Goal: Transaction & Acquisition: Purchase product/service

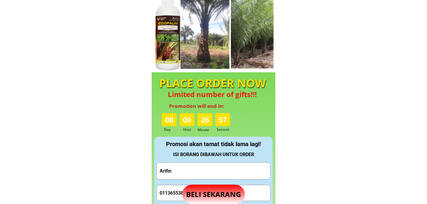
scroll to position [523, 0]
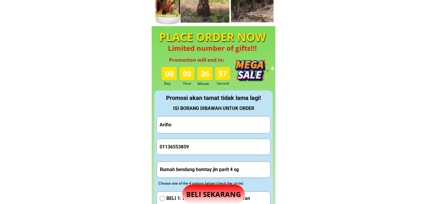
click at [203, 127] on input "Arifin" at bounding box center [213, 125] width 111 height 17
paste input "0172706719"
click at [203, 127] on input "0172706719" at bounding box center [213, 125] width 111 height 17
type input "0172706719"
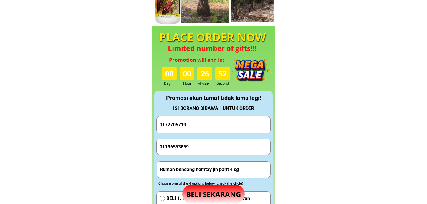
click at [208, 151] on input "01136553859" at bounding box center [213, 147] width 111 height 16
click at [209, 150] on input "01136553859" at bounding box center [213, 147] width 111 height 16
paste input "7270671"
type input "0172706719"
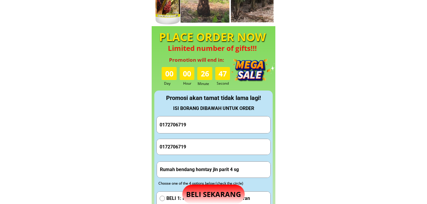
click at [208, 124] on input "0172706719" at bounding box center [213, 125] width 111 height 17
paste input "KALONG ANAK"
type input "KALONG ANAK"
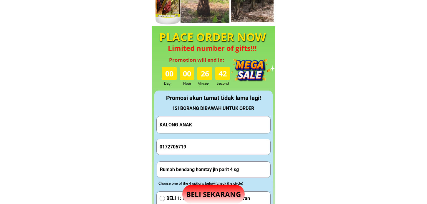
click at [197, 168] on input "Rumah bendang homtay jln parit 4 sg" at bounding box center [213, 170] width 111 height 16
paste input "Kuching, 13, [GEOGRAPHIC_DATA]"
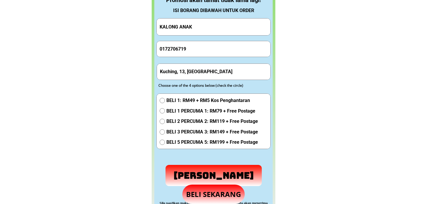
scroll to position [622, 0]
type input "Kuching, 13, [GEOGRAPHIC_DATA]"
click at [191, 106] on div "BELI 1: RM49 + RM5 Kos Penghantaran BELI 1 PERCUMA 1: RM79 + Free Postage BELI …" at bounding box center [209, 123] width 98 height 52
click at [191, 112] on span "BELI 1 PERCUMA 1: RM79 + Free Postage" at bounding box center [212, 111] width 92 height 8
radio input "true"
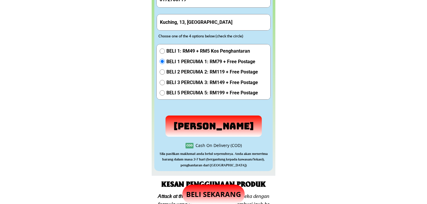
scroll to position [687, 0]
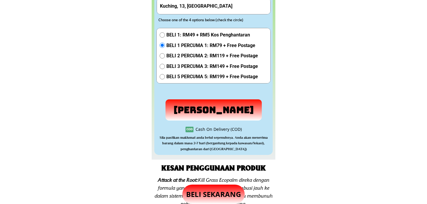
click at [203, 107] on p "[PERSON_NAME]" at bounding box center [213, 110] width 96 height 21
